Goal: Transaction & Acquisition: Purchase product/service

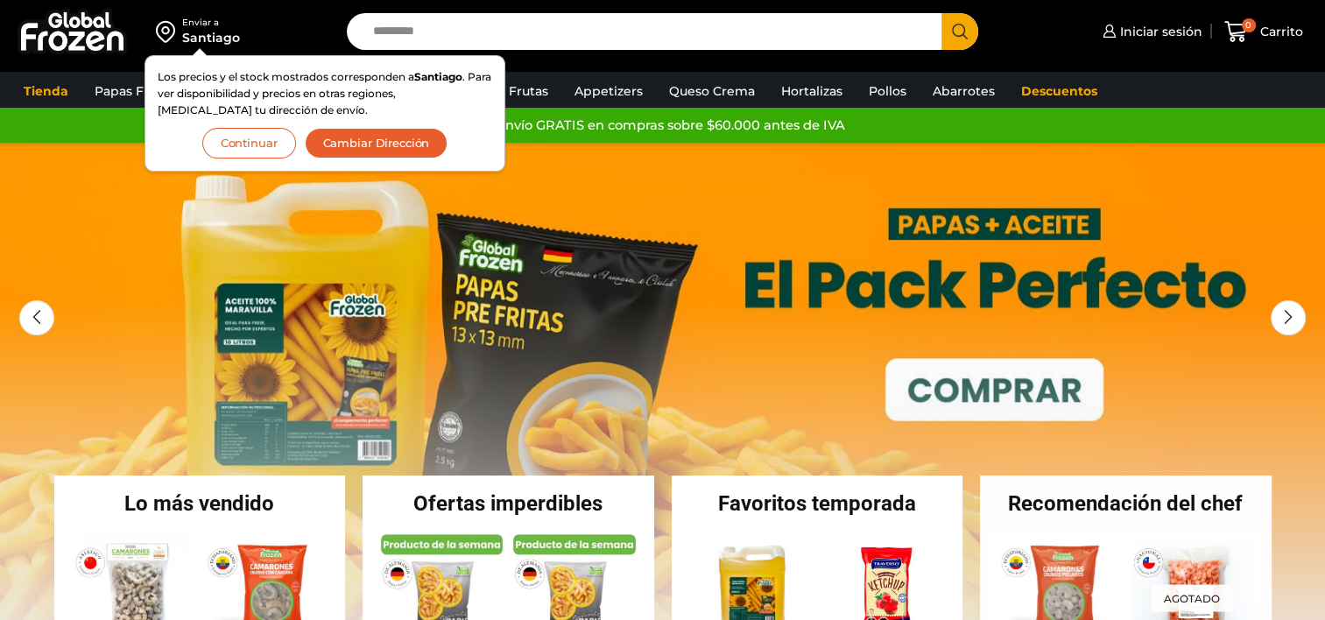
click at [229, 152] on button "Continuar" at bounding box center [249, 143] width 94 height 31
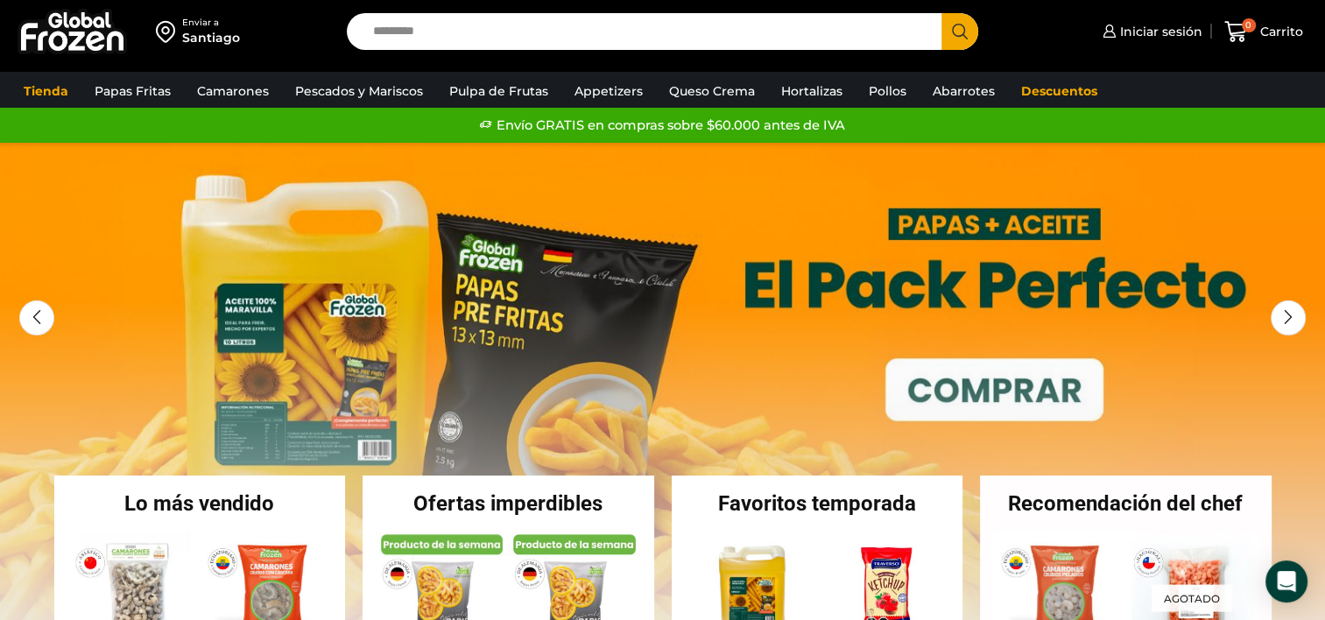
click at [398, 35] on input "Search input" at bounding box center [648, 31] width 569 height 37
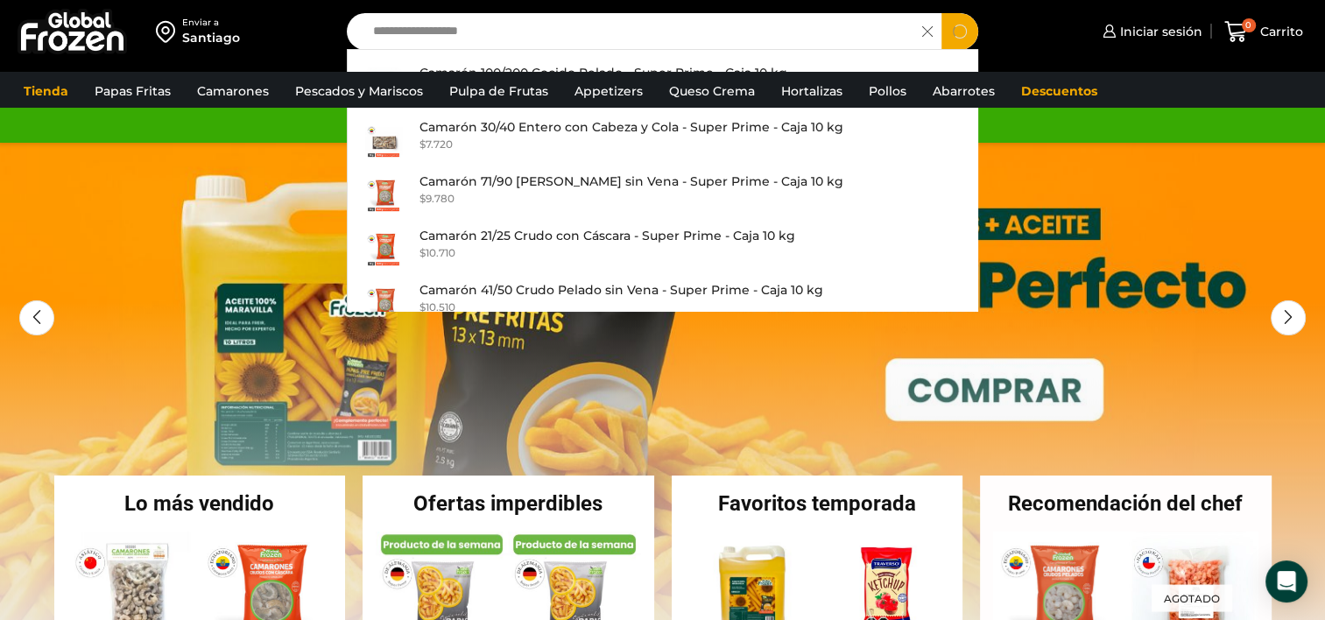
type input "**********"
click at [942, 13] on button "Search" at bounding box center [960, 31] width 37 height 37
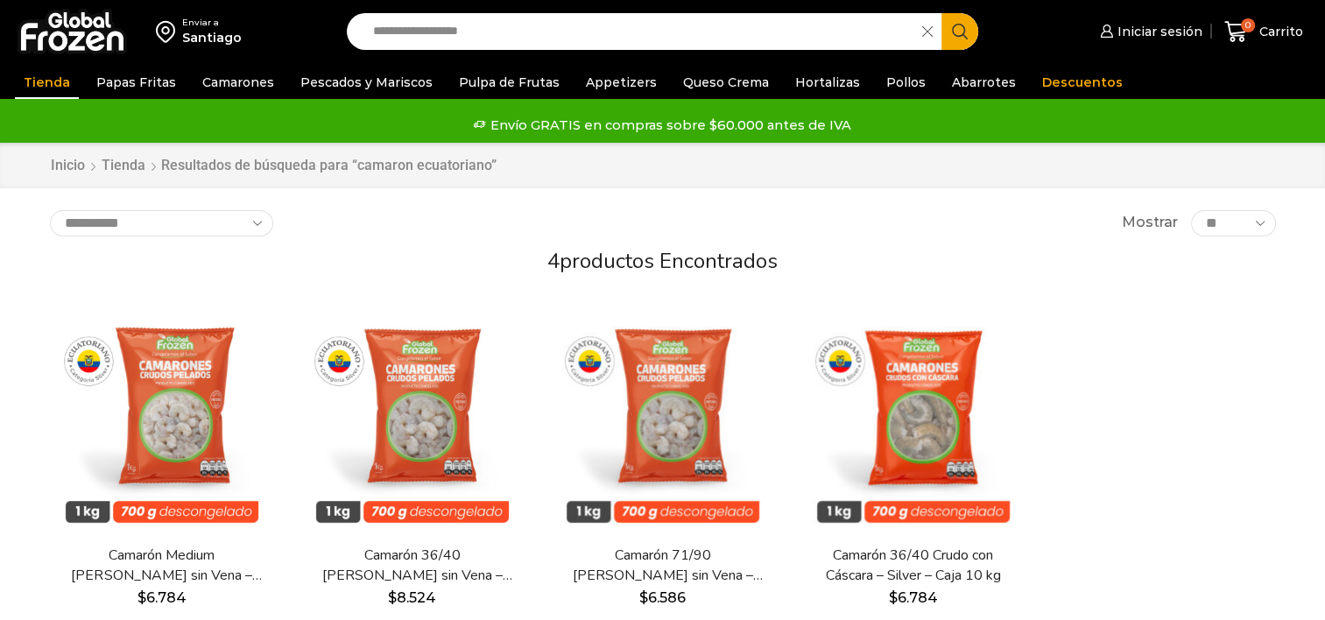
click at [949, 34] on button "Search" at bounding box center [960, 31] width 37 height 37
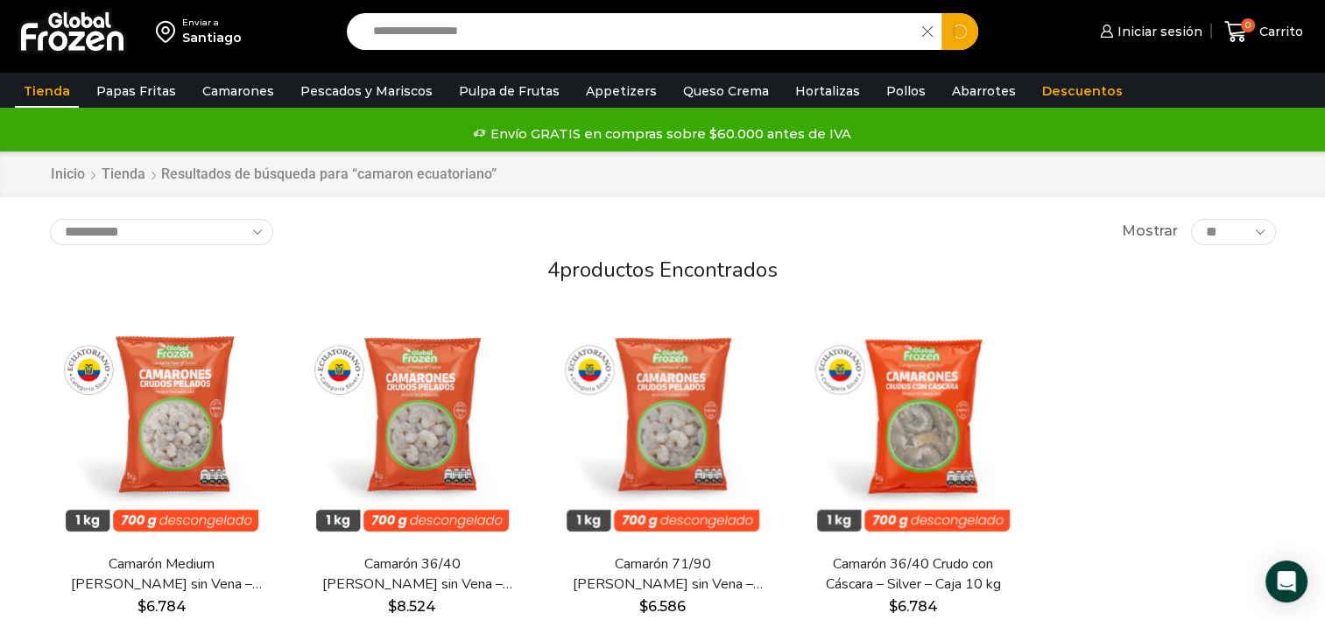
click at [540, 36] on input "**********" at bounding box center [639, 31] width 550 height 37
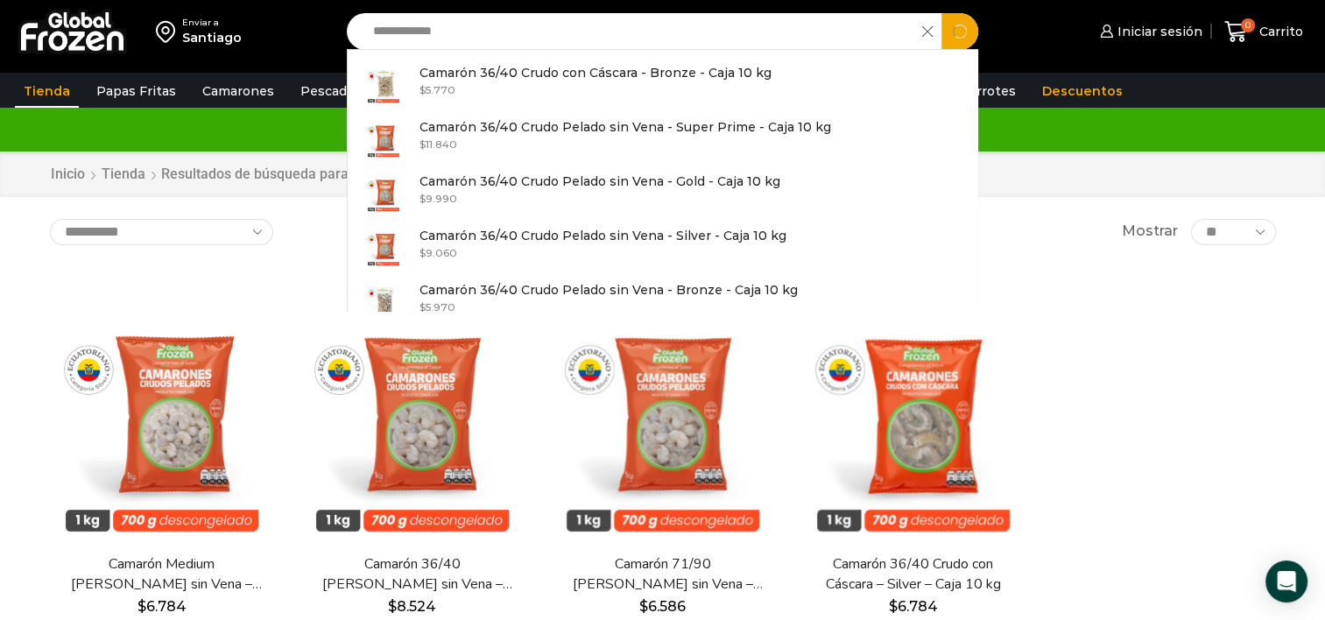
type input "**********"
click at [942, 13] on button "Search" at bounding box center [960, 31] width 37 height 37
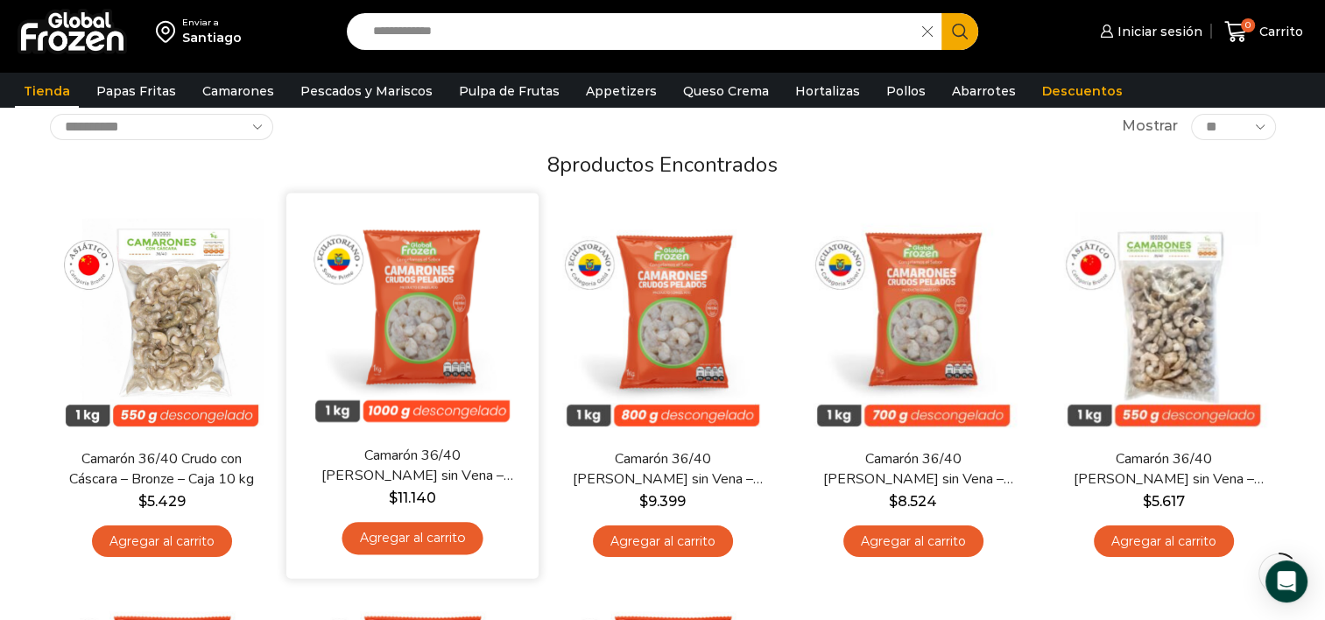
scroll to position [126, 0]
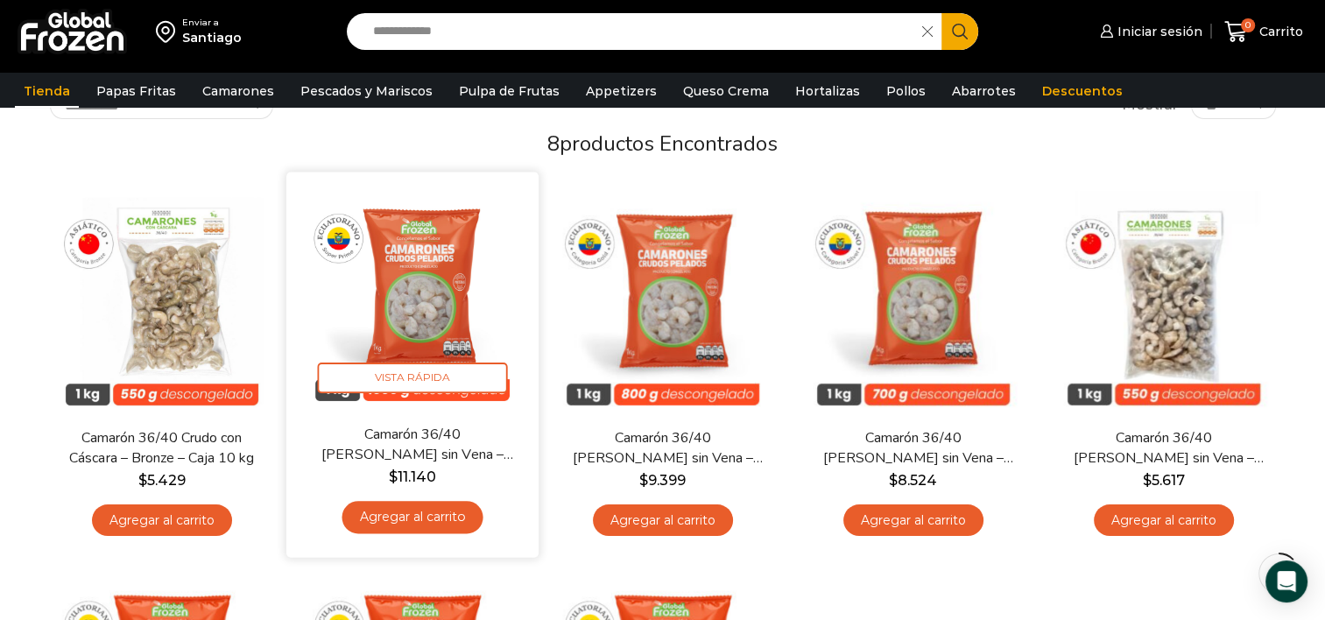
click at [422, 279] on img at bounding box center [413, 298] width 226 height 226
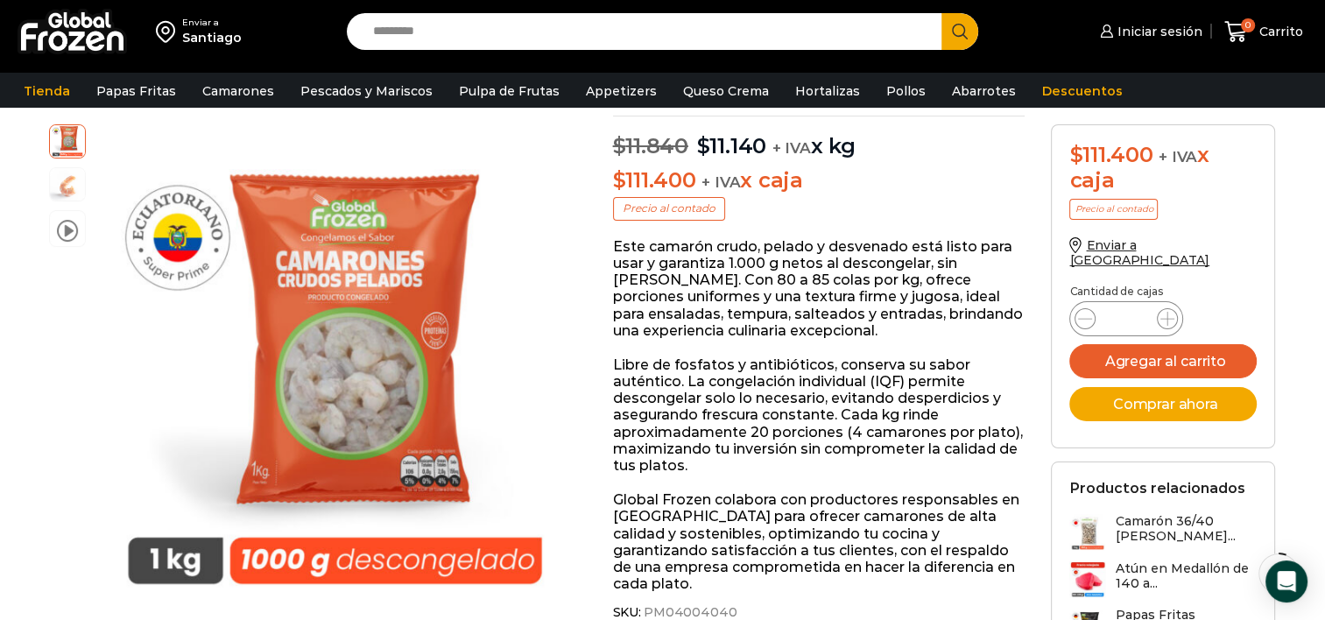
scroll to position [192, 0]
click at [698, 278] on p "Este camarón crudo, pelado y desvenado está listo para usar y garantiza 1.000 g…" at bounding box center [819, 289] width 413 height 101
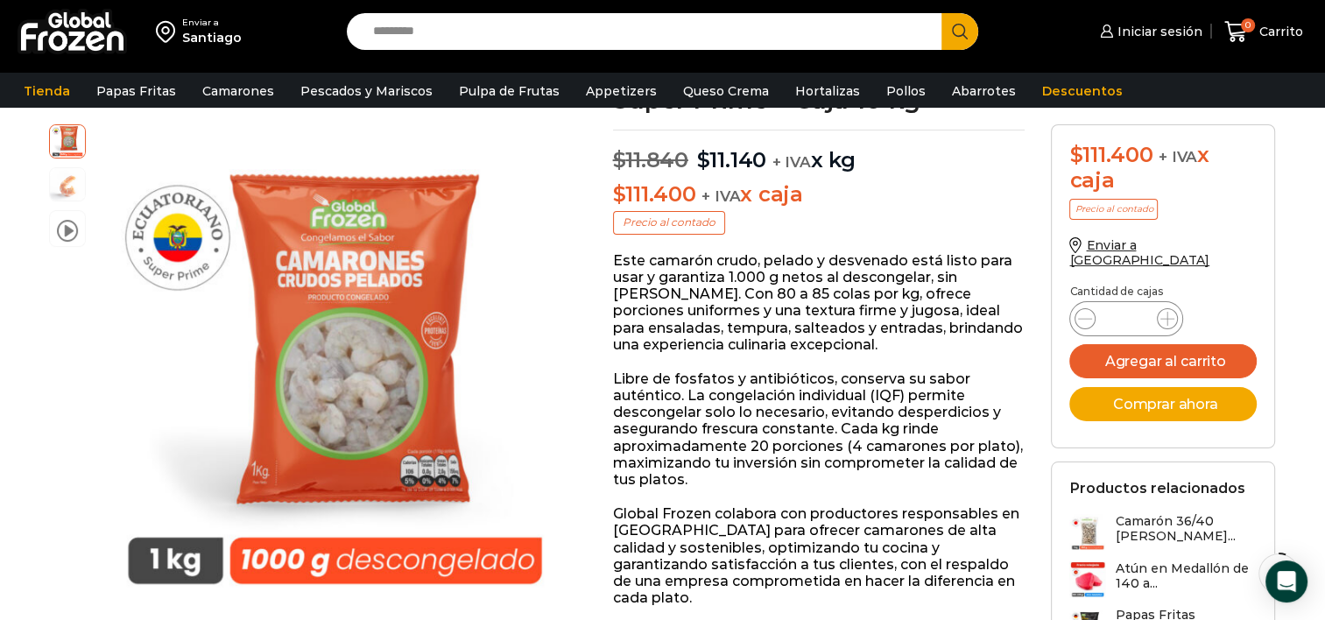
scroll to position [178, 0]
click at [698, 294] on p "Este camarón crudo, pelado y desvenado está listo para usar y garantiza 1.000 g…" at bounding box center [819, 303] width 413 height 101
drag, startPoint x: 698, startPoint y: 294, endPoint x: 652, endPoint y: 298, distance: 46.6
click at [652, 298] on p "Este camarón crudo, pelado y desvenado está listo para usar y garantiza 1.000 g…" at bounding box center [819, 303] width 413 height 101
drag, startPoint x: 652, startPoint y: 298, endPoint x: 695, endPoint y: 312, distance: 46.0
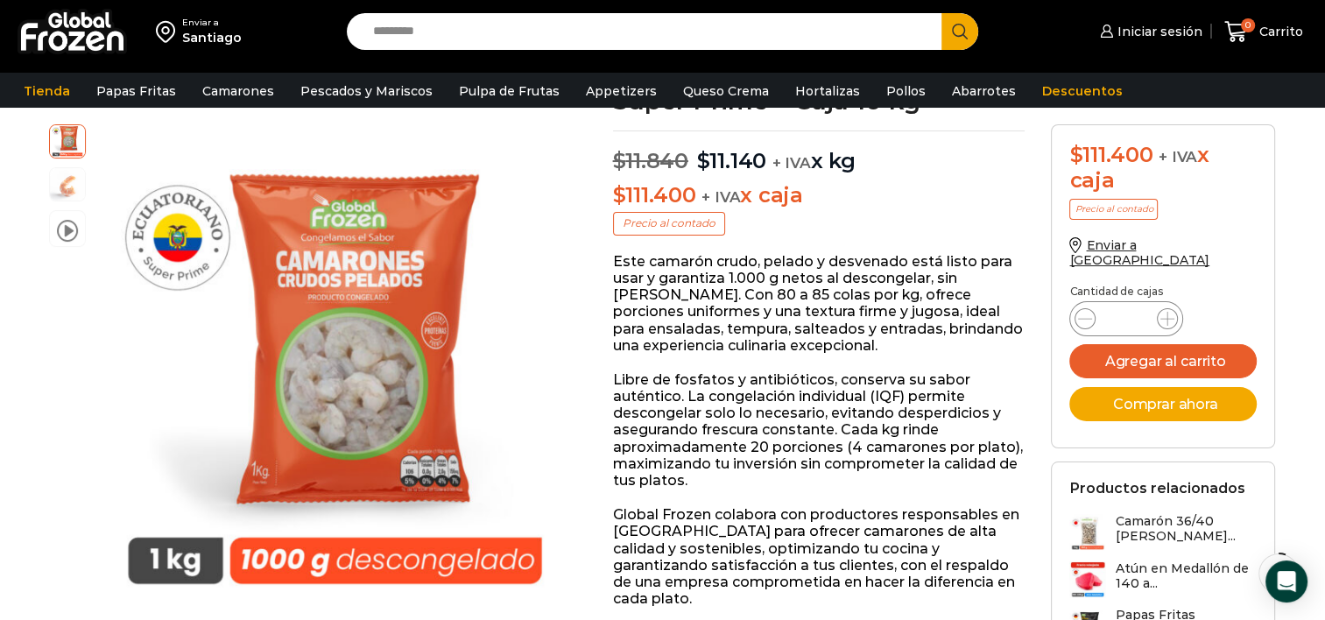
click at [695, 312] on p "Este camarón crudo, pelado y desvenado está listo para usar y garantiza 1.000 g…" at bounding box center [819, 303] width 413 height 101
click at [699, 291] on p "Este camarón crudo, pelado y desvenado está listo para usar y garantiza 1.000 g…" at bounding box center [819, 303] width 413 height 101
click at [697, 297] on p "Este camarón crudo, pelado y desvenado está listo para usar y garantiza 1.000 g…" at bounding box center [819, 303] width 413 height 101
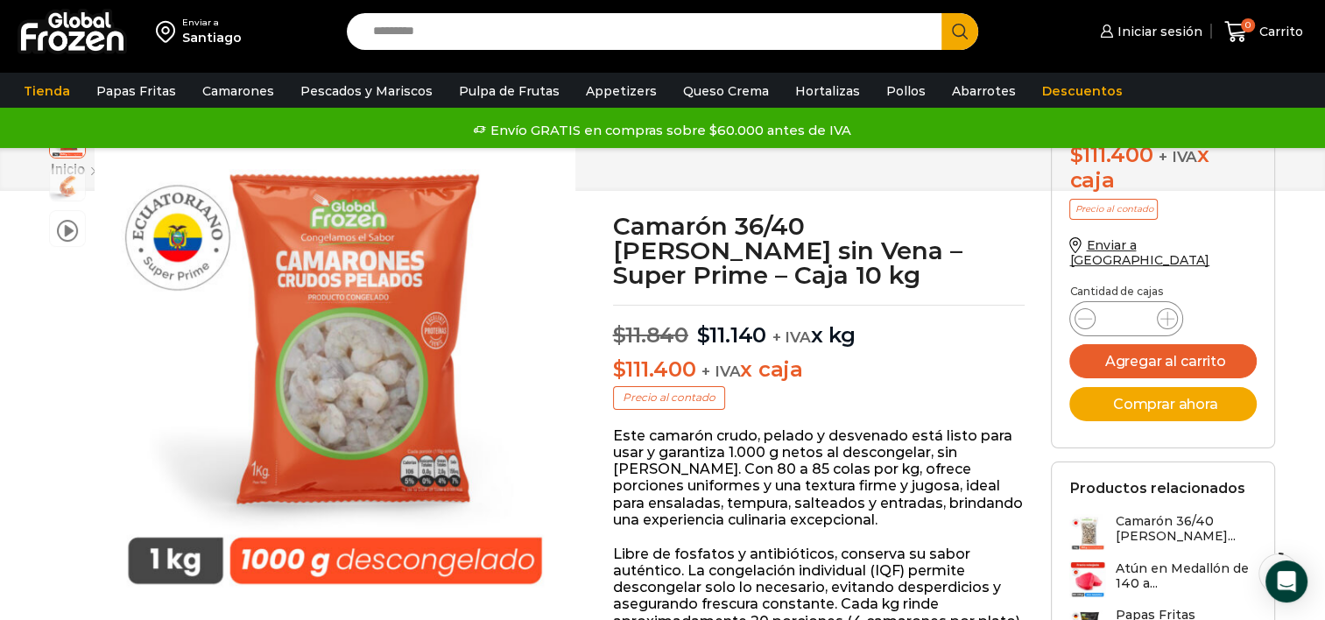
scroll to position [175, 0]
